Goal: Navigation & Orientation: Find specific page/section

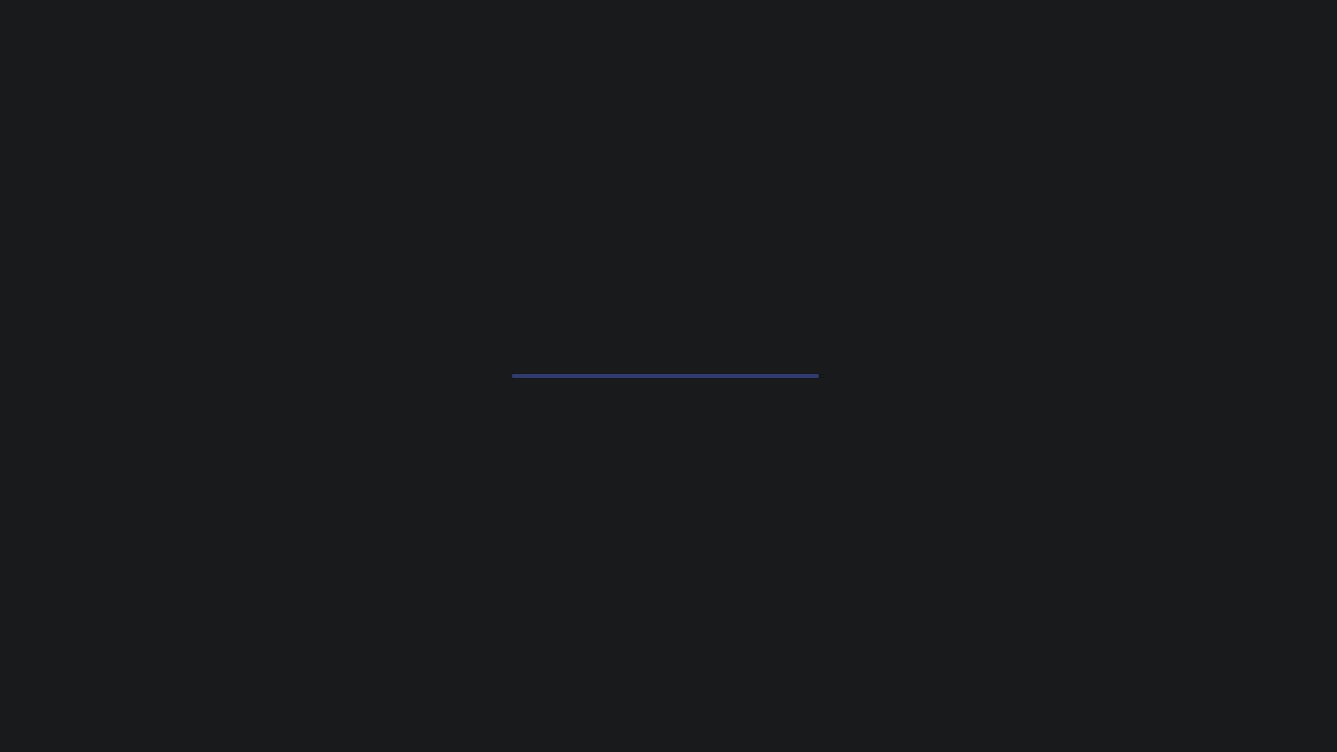
click at [595, 423] on div at bounding box center [668, 376] width 1337 height 752
